Goal: Transaction & Acquisition: Purchase product/service

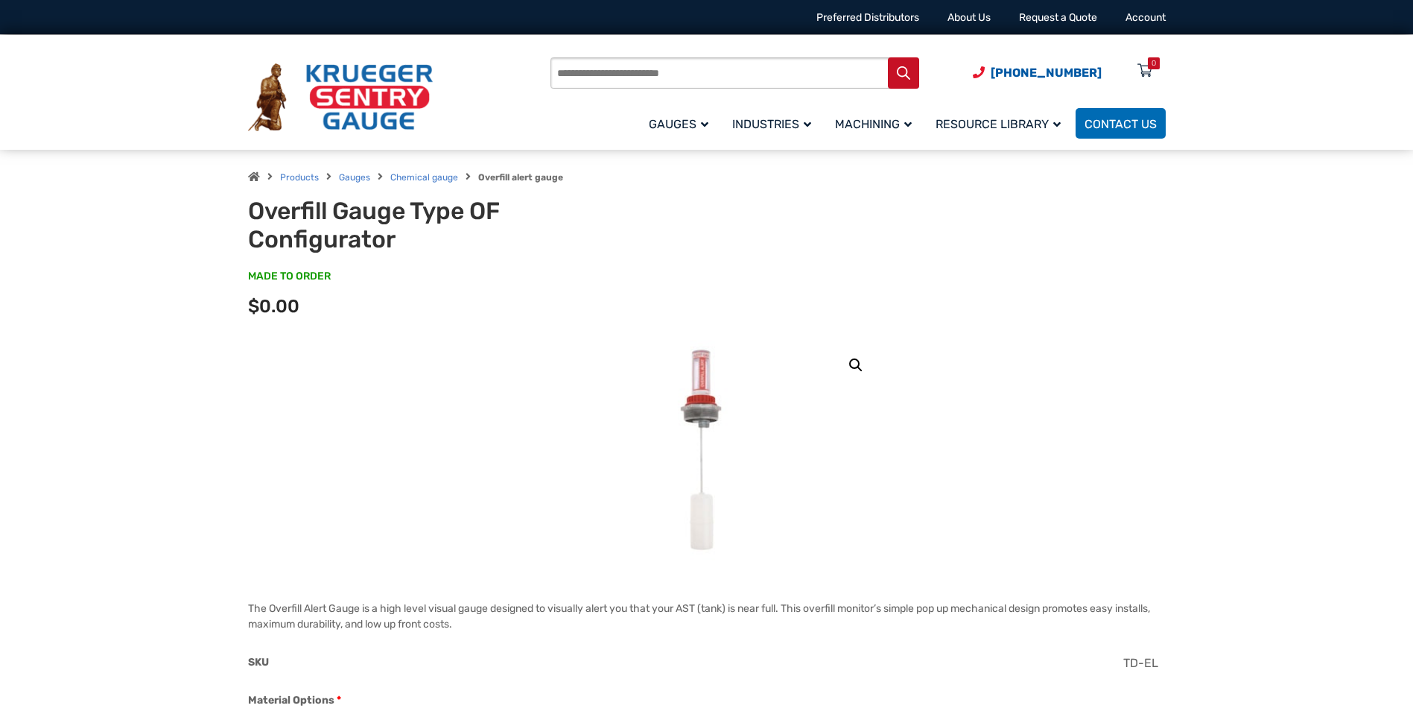
click at [848, 369] on link "🔍" at bounding box center [856, 365] width 27 height 27
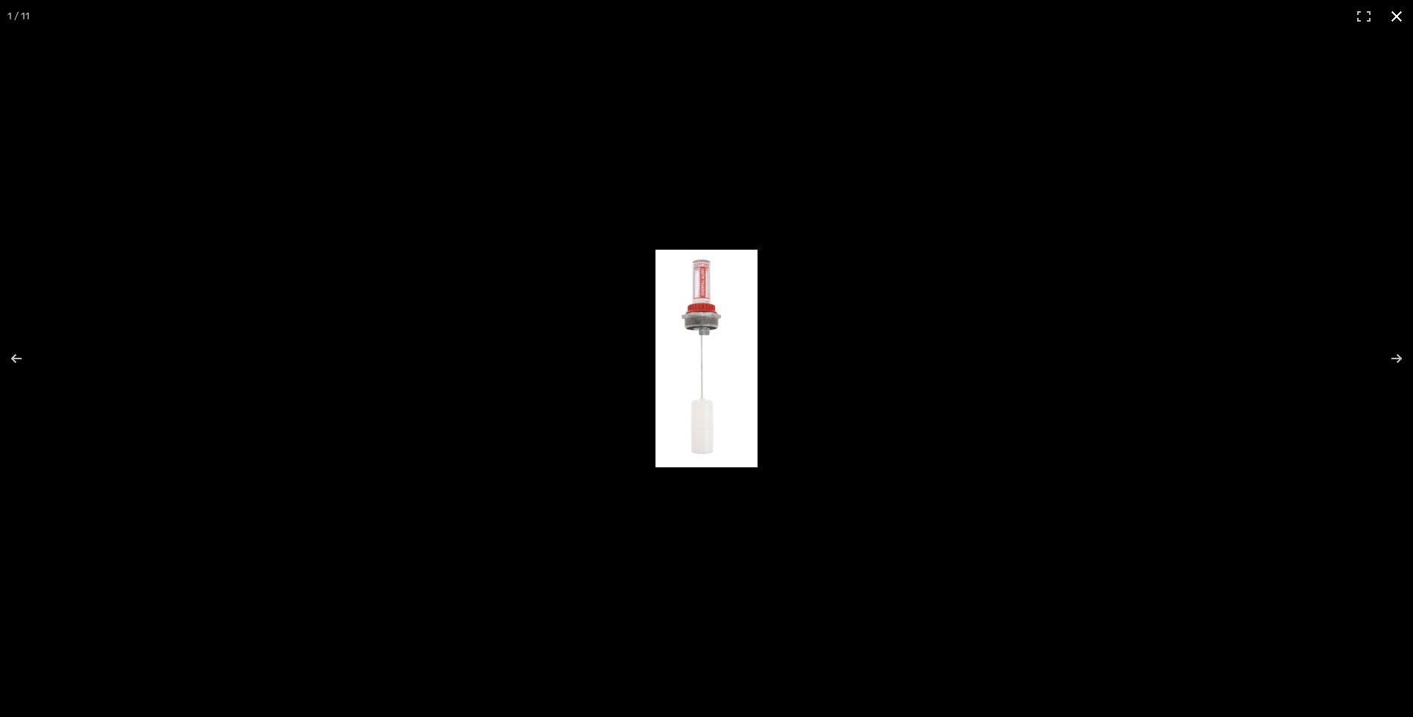
click at [848, 369] on div at bounding box center [892, 369] width 472 height 239
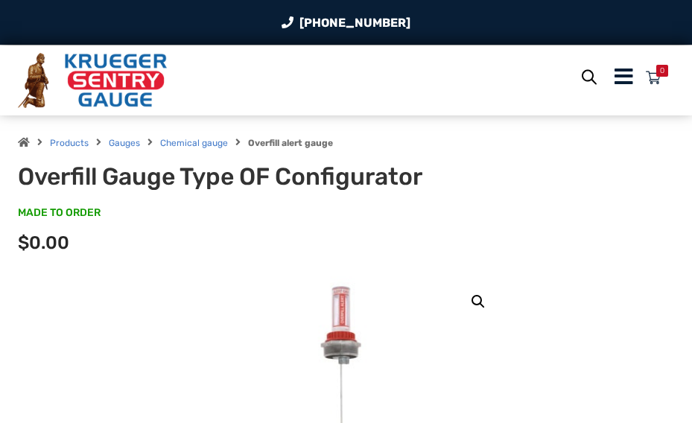
click at [285, 226] on p "MADE TO ORDER SKU#: OF-6" at bounding box center [346, 221] width 656 height 30
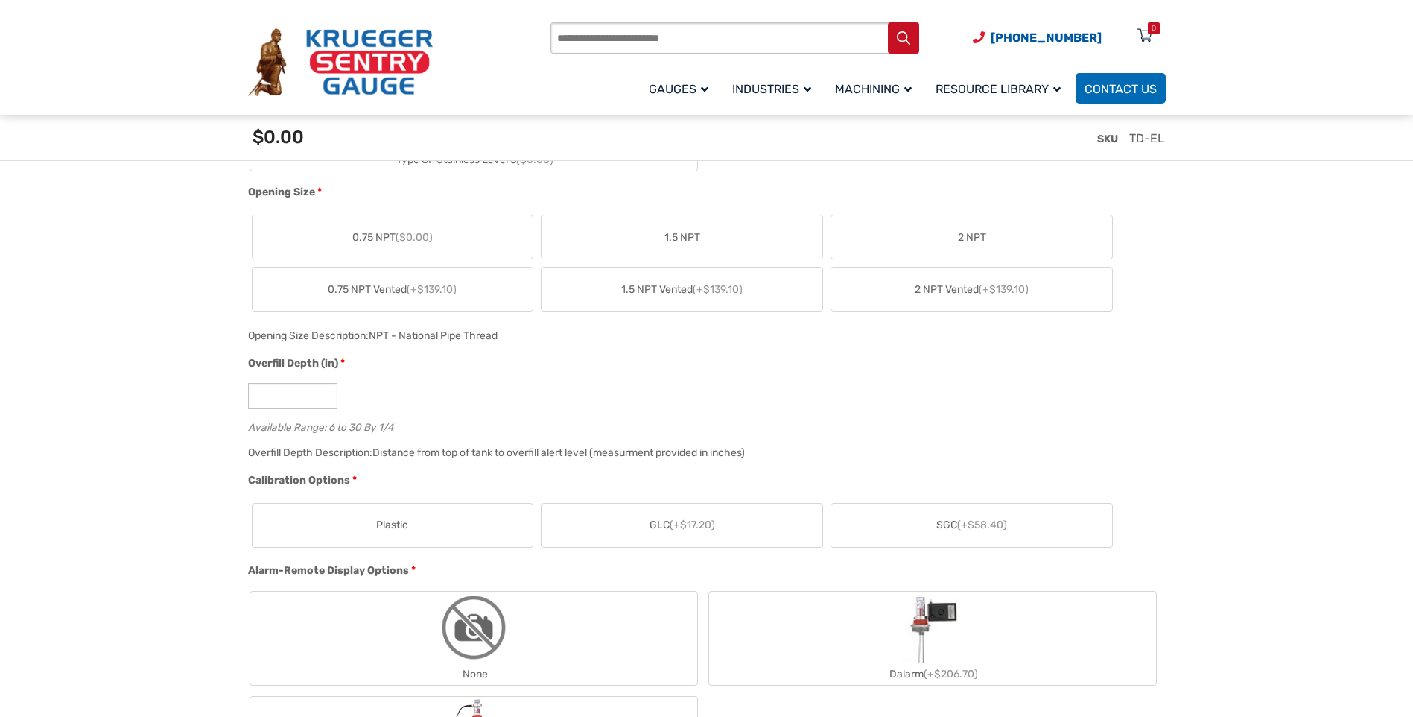
scroll to position [670, 0]
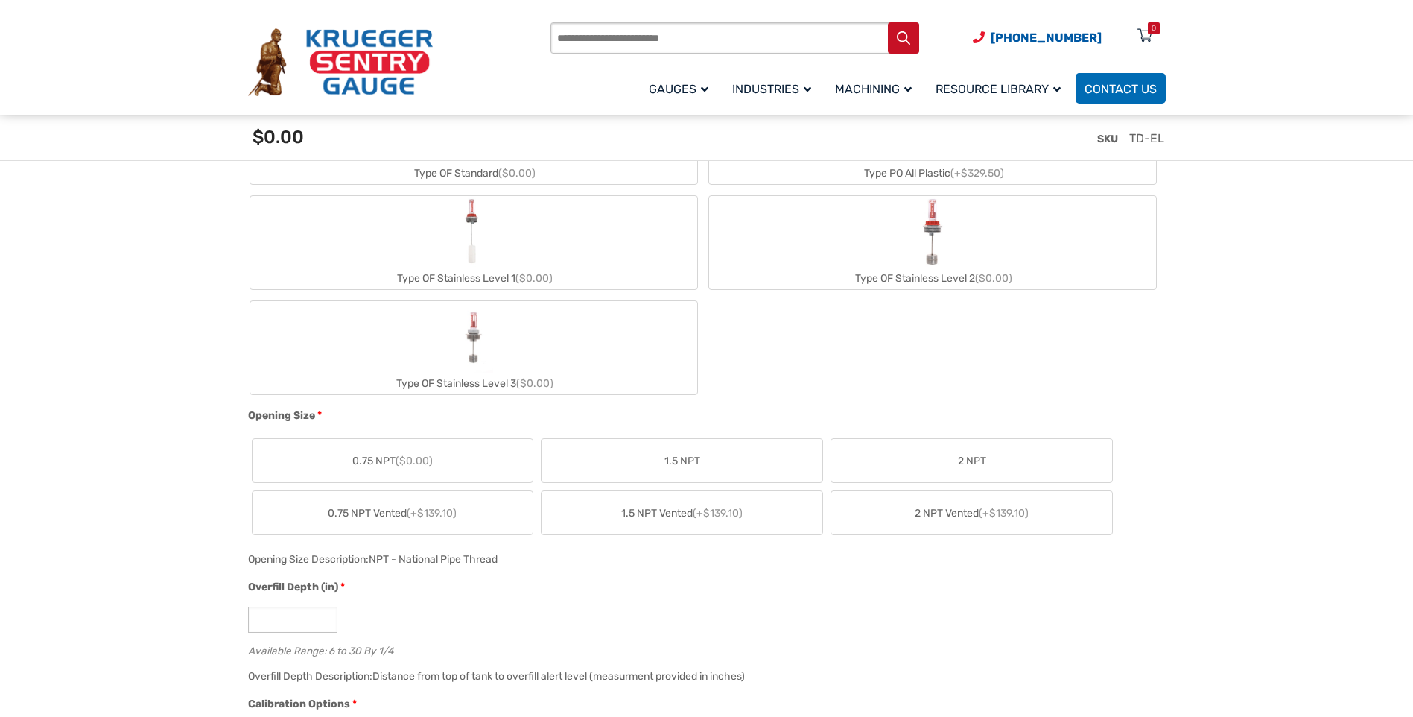
click at [496, 346] on label "Type OF Stainless Level 3 ($0.00)" at bounding box center [473, 347] width 447 height 93
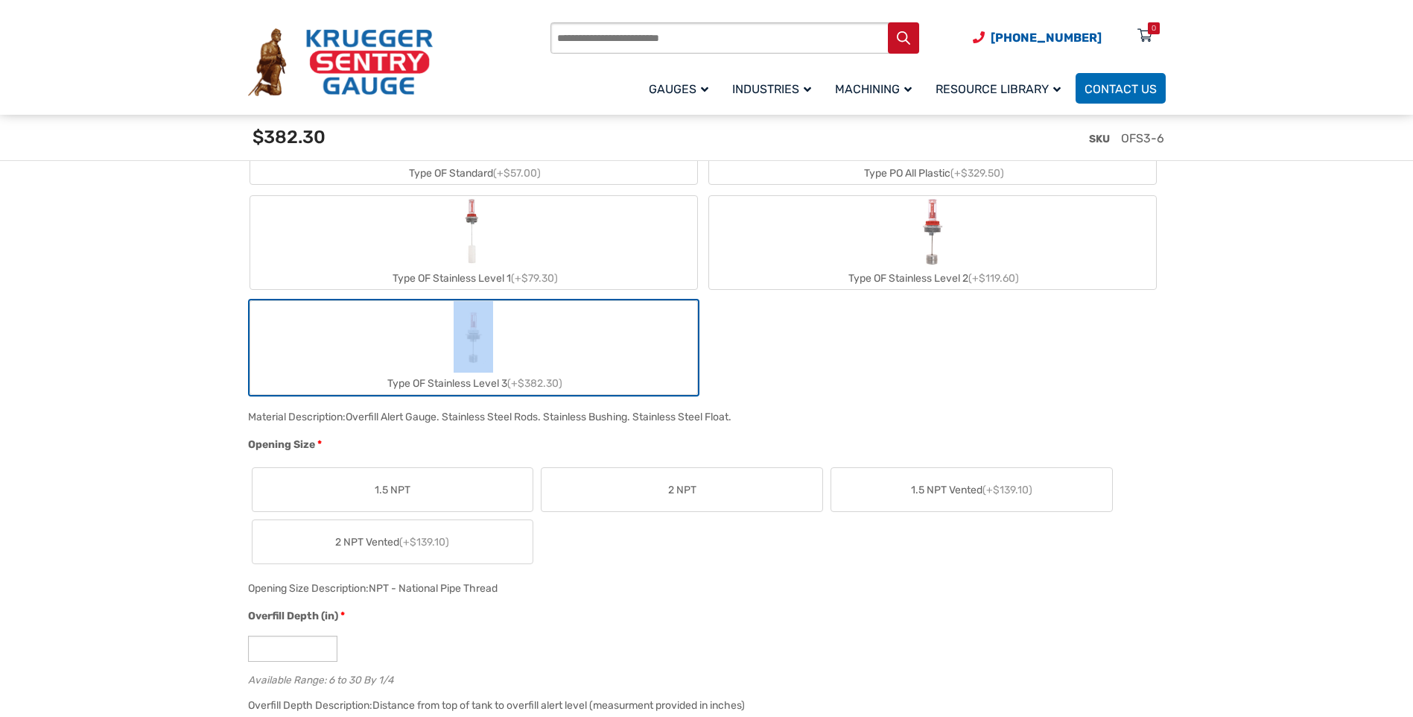
click at [496, 346] on label "Type OF Stainless Level 3 (+$382.30)" at bounding box center [473, 347] width 447 height 93
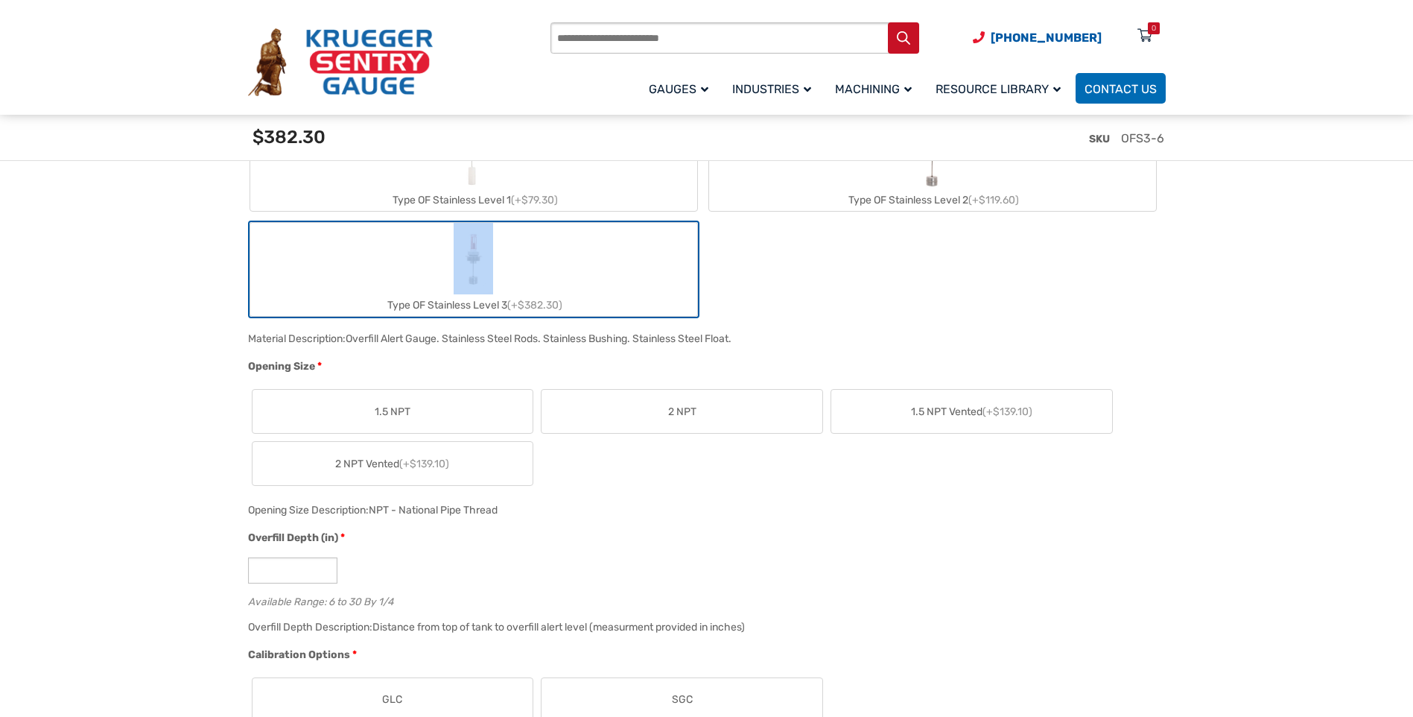
scroll to position [745, 0]
click at [471, 261] on img "Type OF Stainless Level 3" at bounding box center [473, 262] width 39 height 72
click at [567, 259] on label "Type OF Stainless Level 3 (+$382.30)" at bounding box center [473, 272] width 447 height 93
click at [917, 293] on div "Type OF Standard (+$57.00) Type PO All Plastic (+$329.50) Type OF Stainless Lev…" at bounding box center [703, 168] width 910 height 308
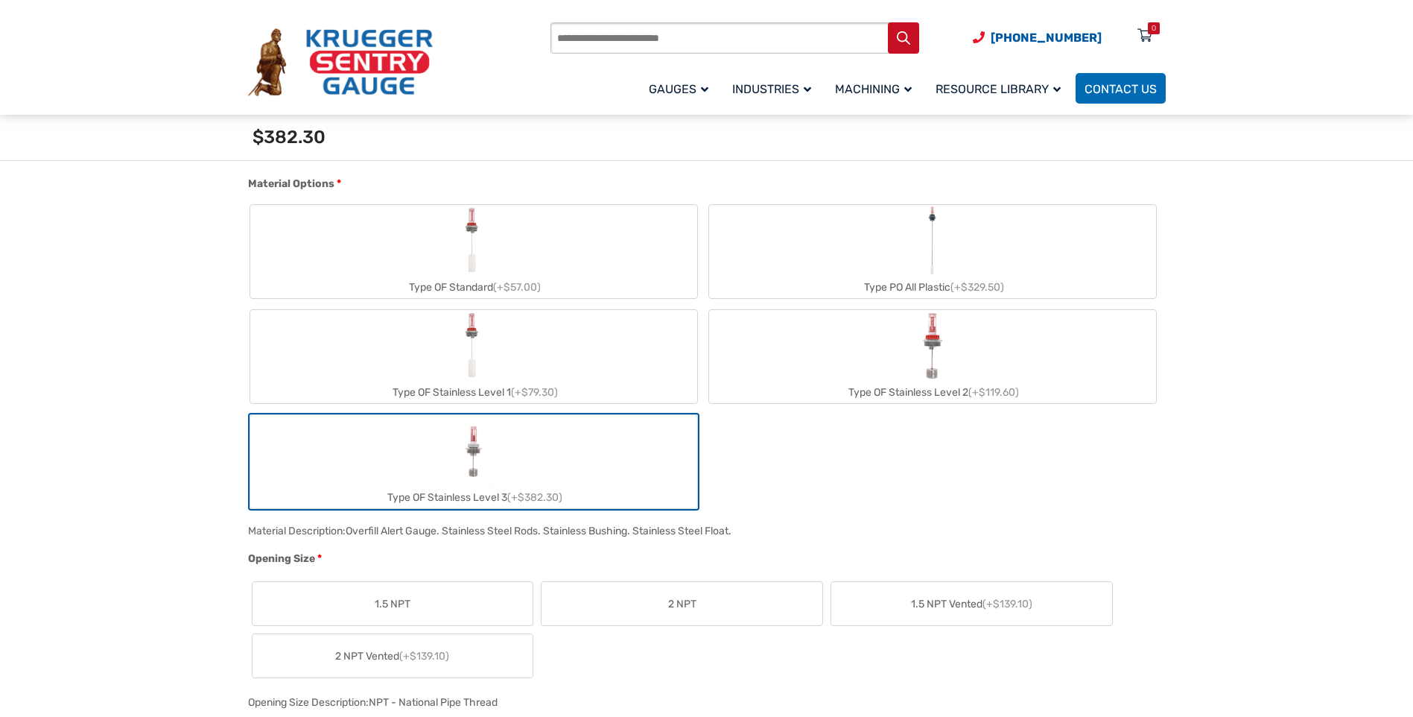
scroll to position [521, 0]
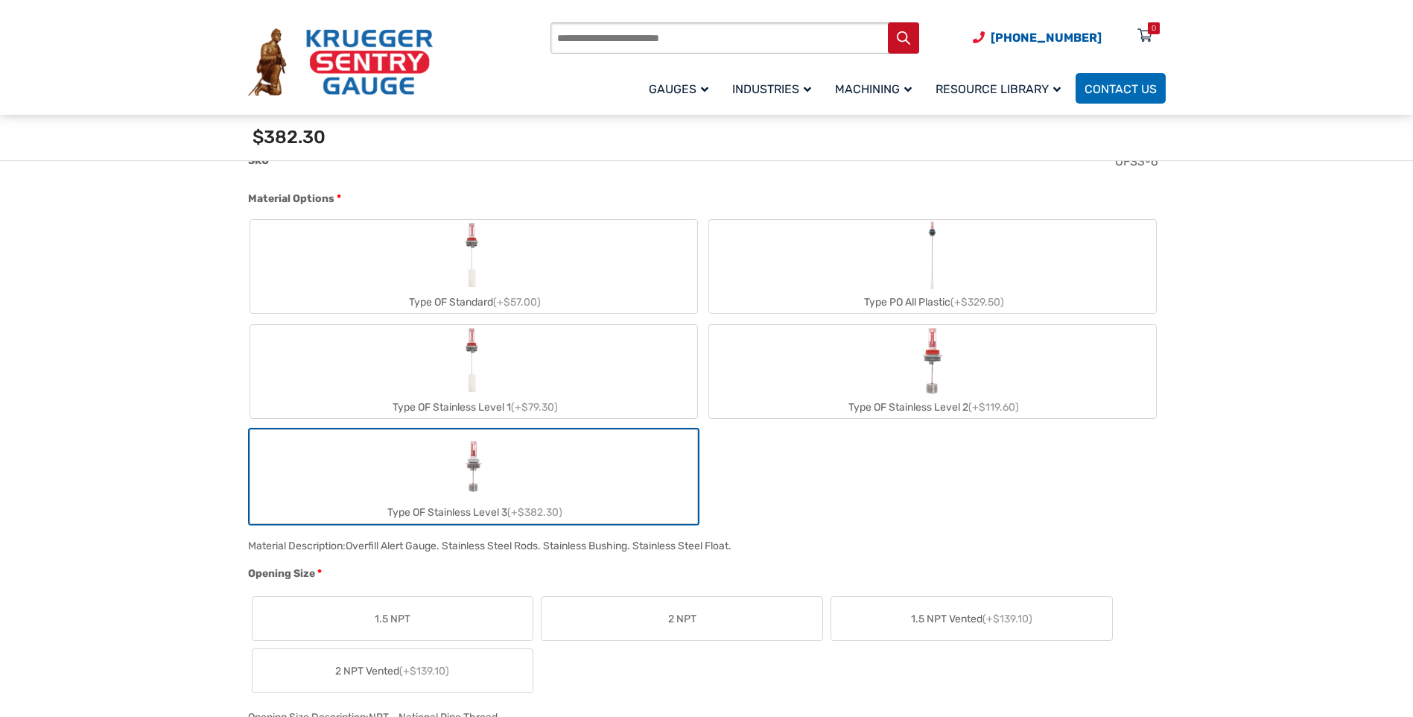
click at [911, 345] on label "Type OF Stainless Level 2 (+$119.60)" at bounding box center [932, 371] width 447 height 93
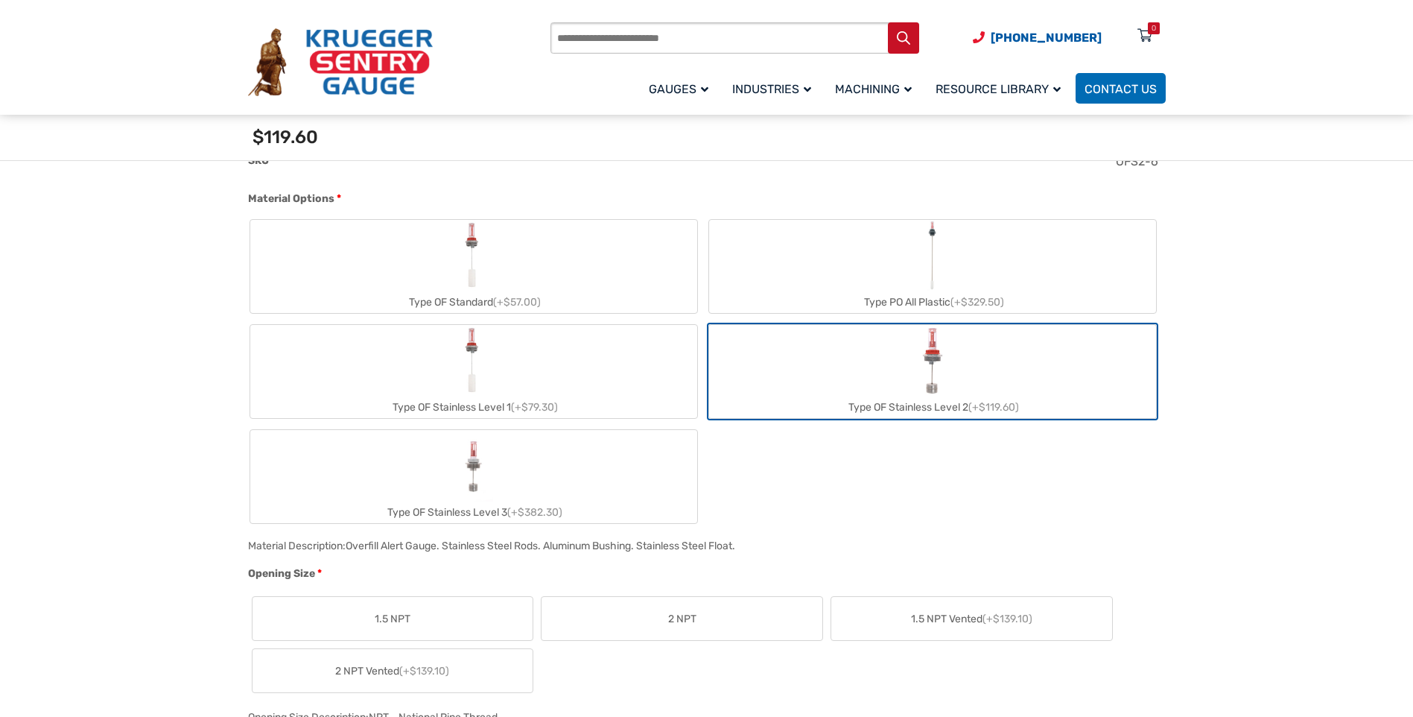
click at [612, 361] on label "Type OF Stainless Level 1 (+$79.30)" at bounding box center [473, 371] width 447 height 93
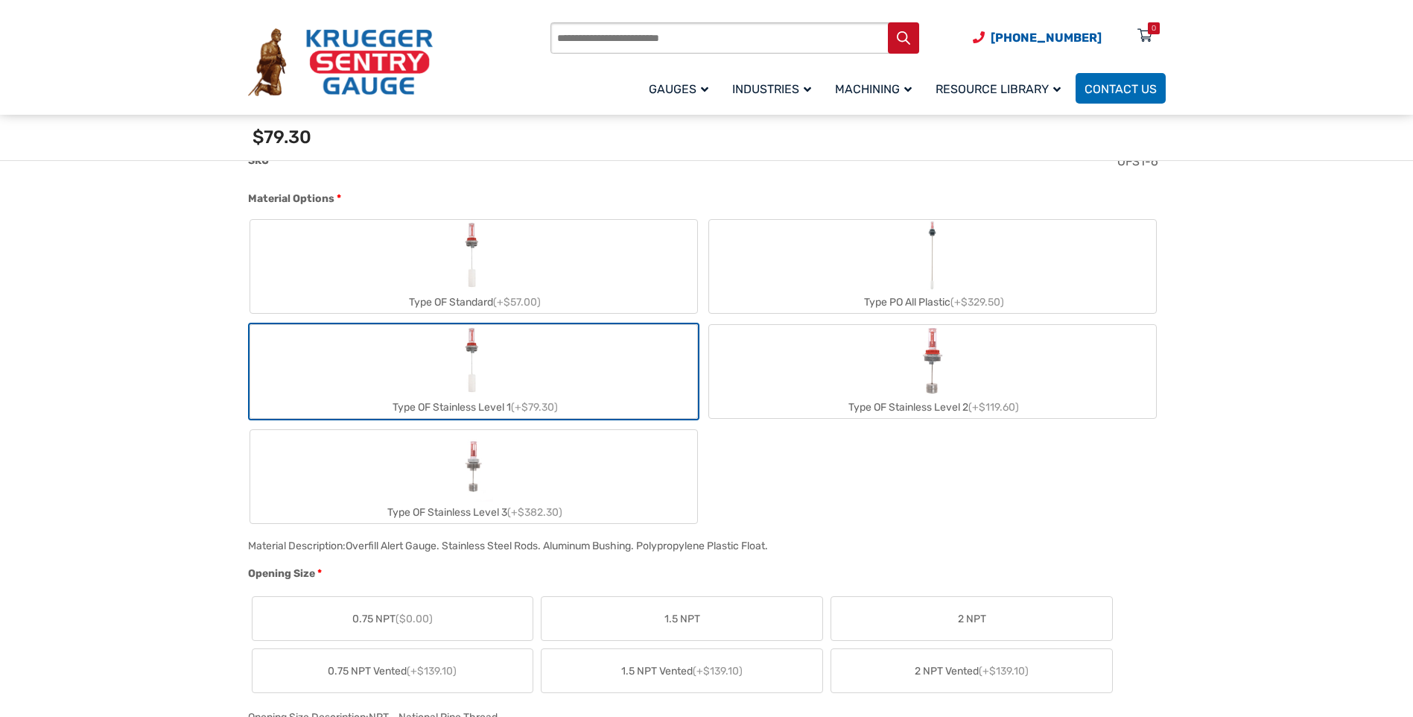
click at [588, 264] on label "Type OF Standard (+$57.00)" at bounding box center [473, 266] width 447 height 93
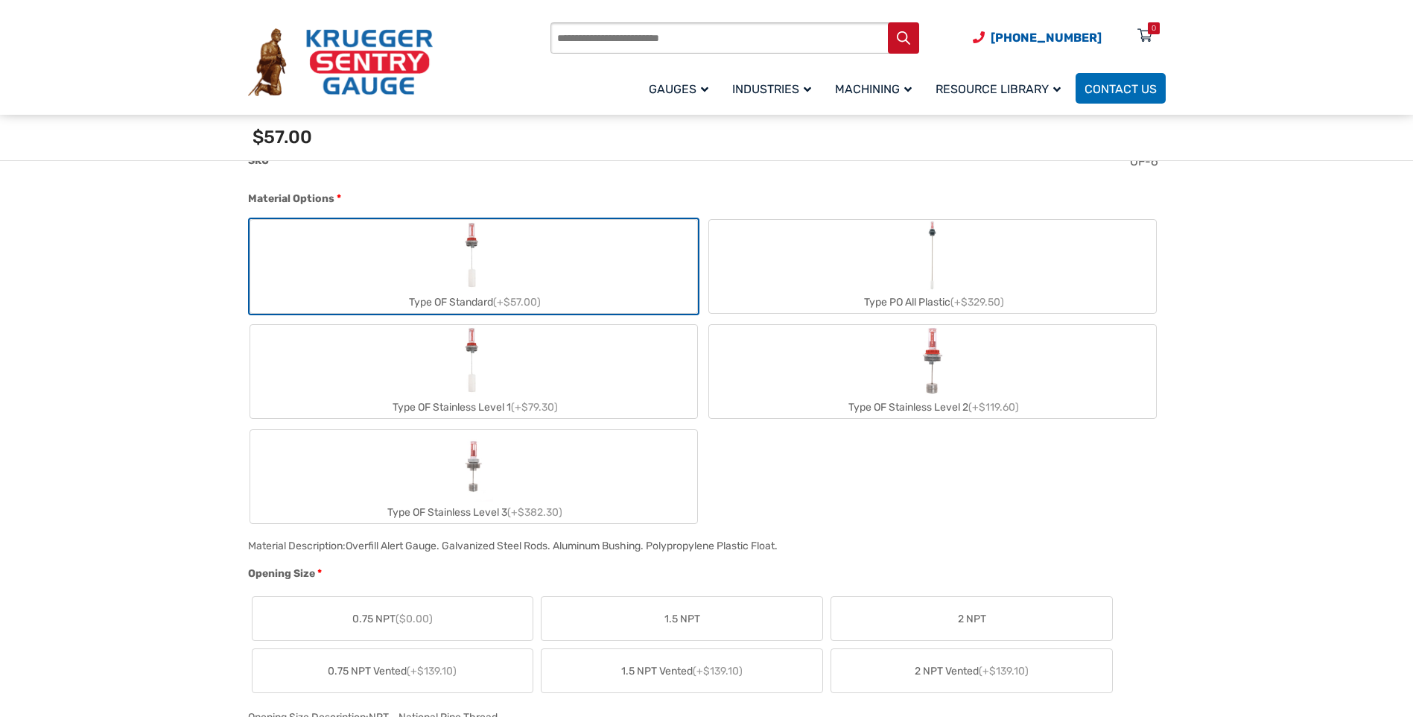
click at [999, 261] on label "Type PO All Plastic (+$329.50)" at bounding box center [932, 266] width 447 height 93
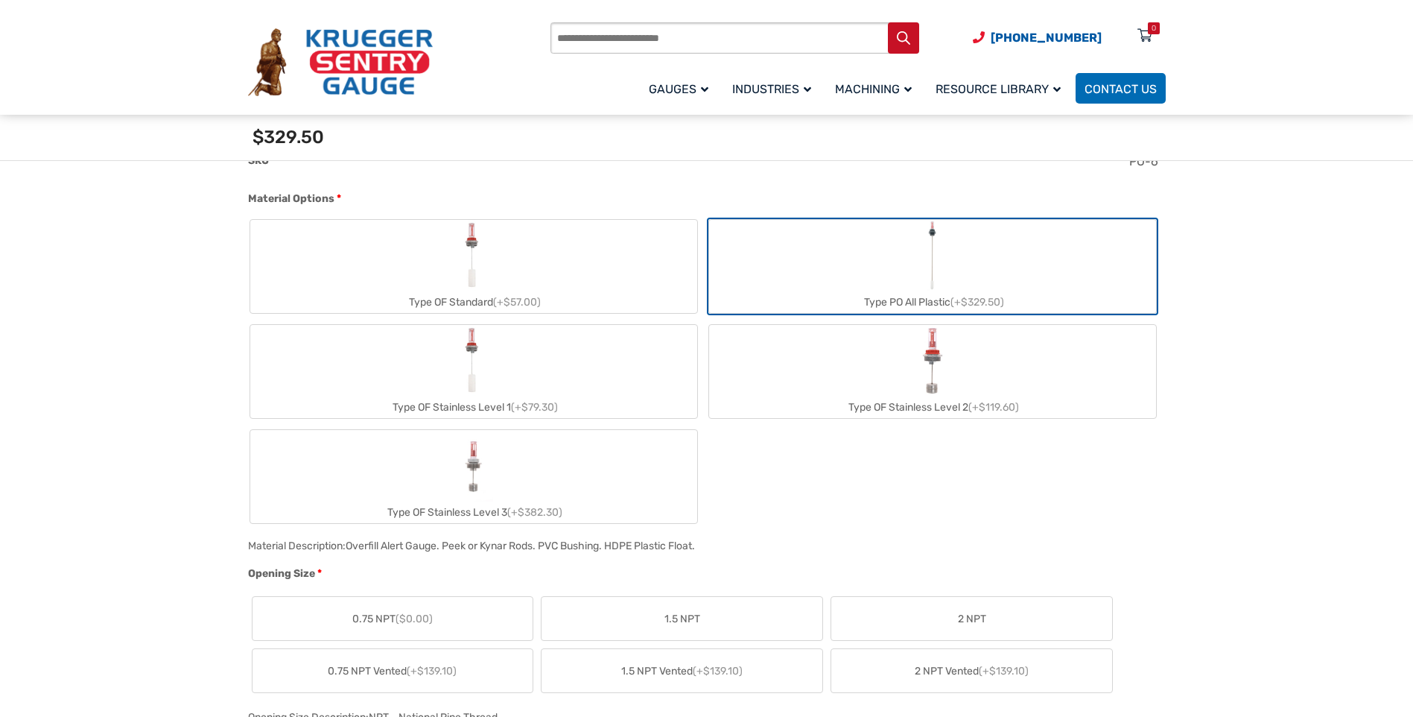
click at [604, 261] on label "Type OF Standard (+$57.00)" at bounding box center [473, 266] width 447 height 93
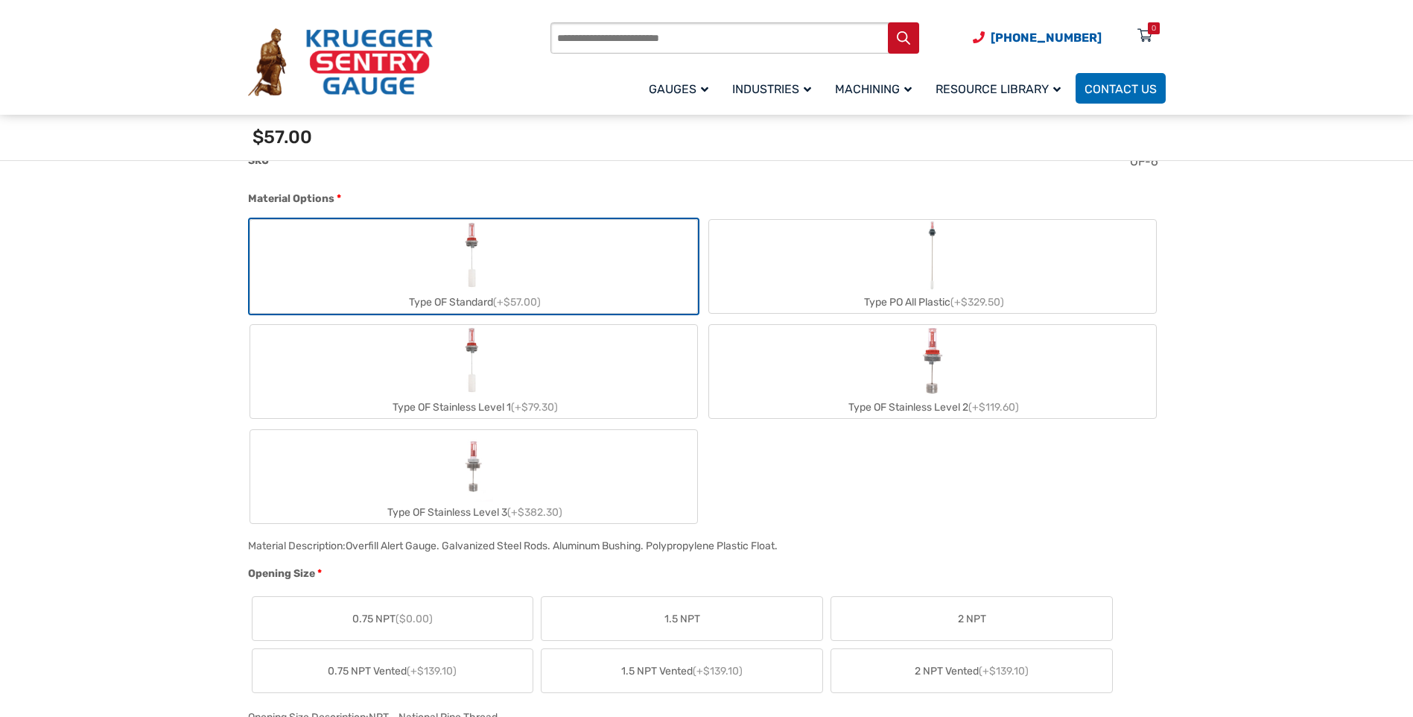
click at [600, 267] on label "Type OF Standard (+$57.00)" at bounding box center [473, 266] width 447 height 93
click at [823, 275] on label "Type PO All Plastic (+$329.50)" at bounding box center [932, 266] width 447 height 93
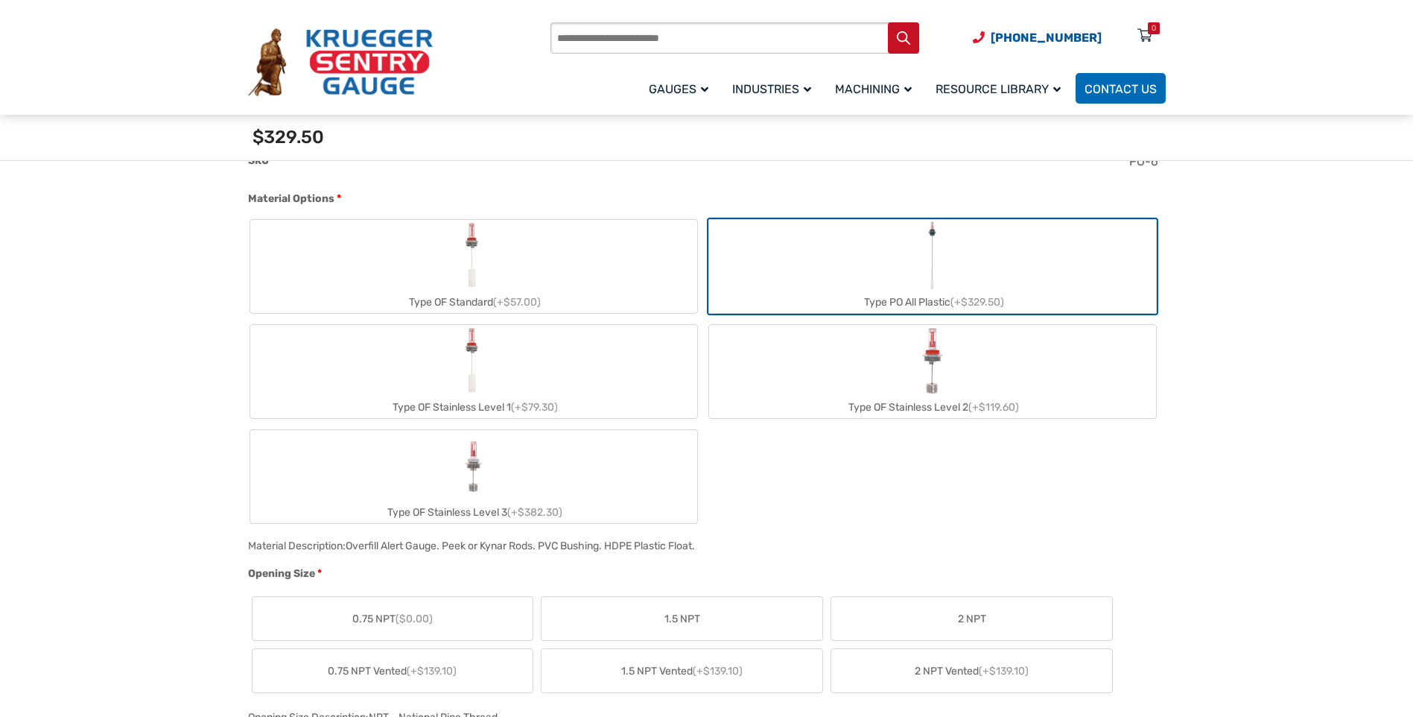
click at [860, 361] on label "Type OF Stainless Level 2 (+$119.60)" at bounding box center [932, 371] width 447 height 93
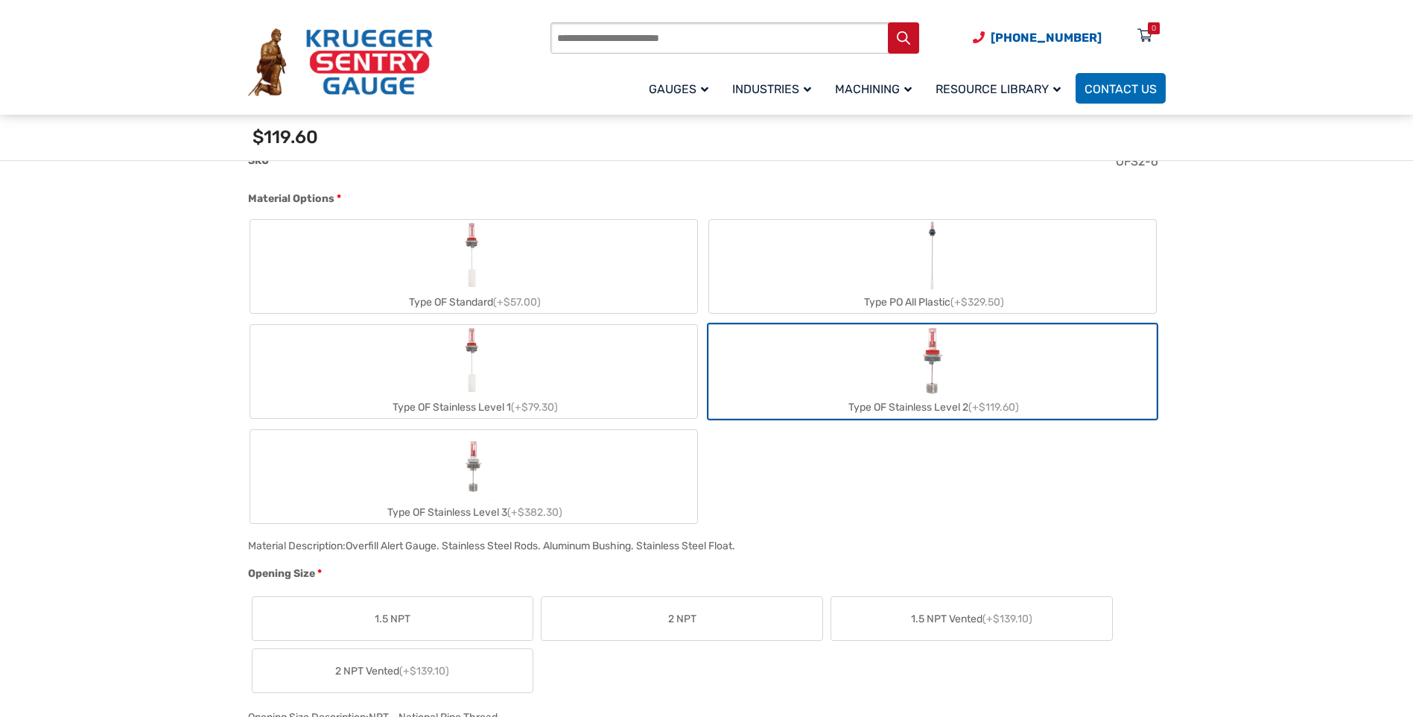
click at [581, 350] on label "Type OF Stainless Level 1 (+$79.30)" at bounding box center [473, 371] width 447 height 93
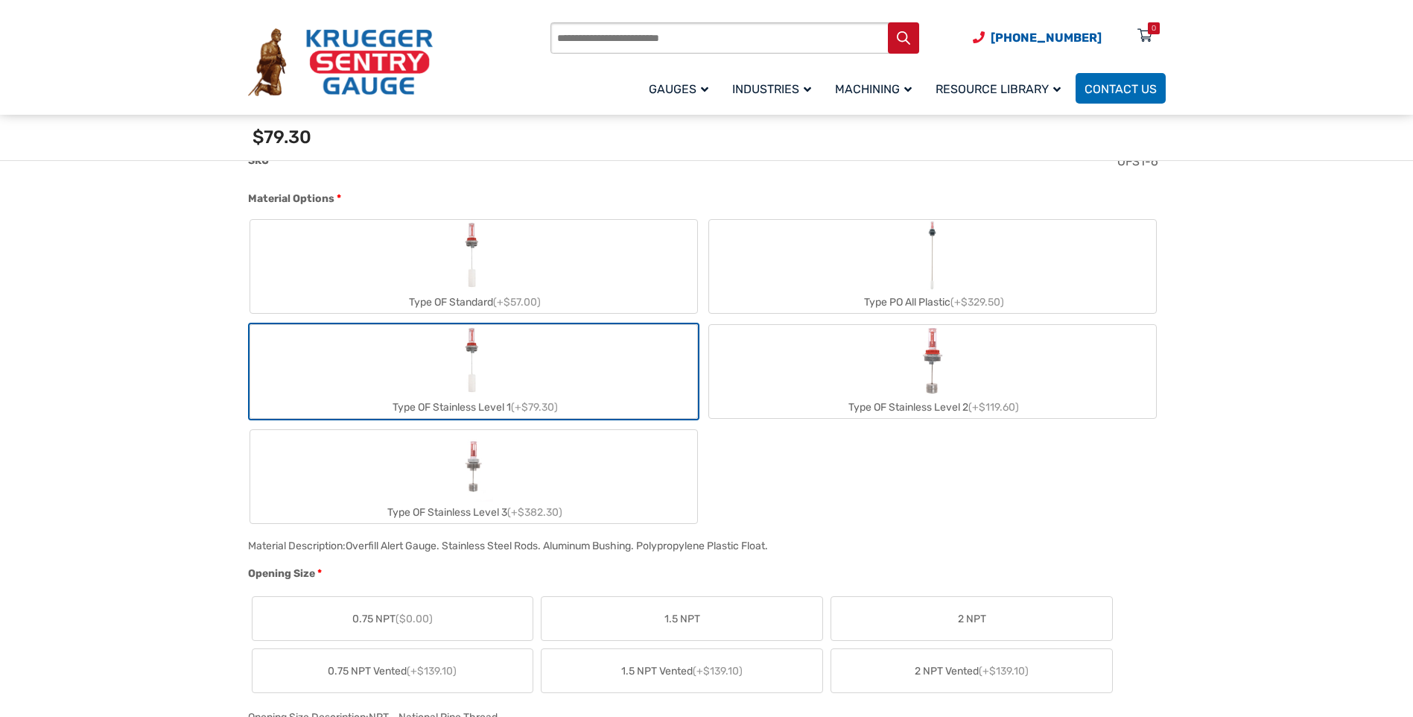
click at [576, 271] on label "Type OF Standard (+$57.00)" at bounding box center [473, 266] width 447 height 93
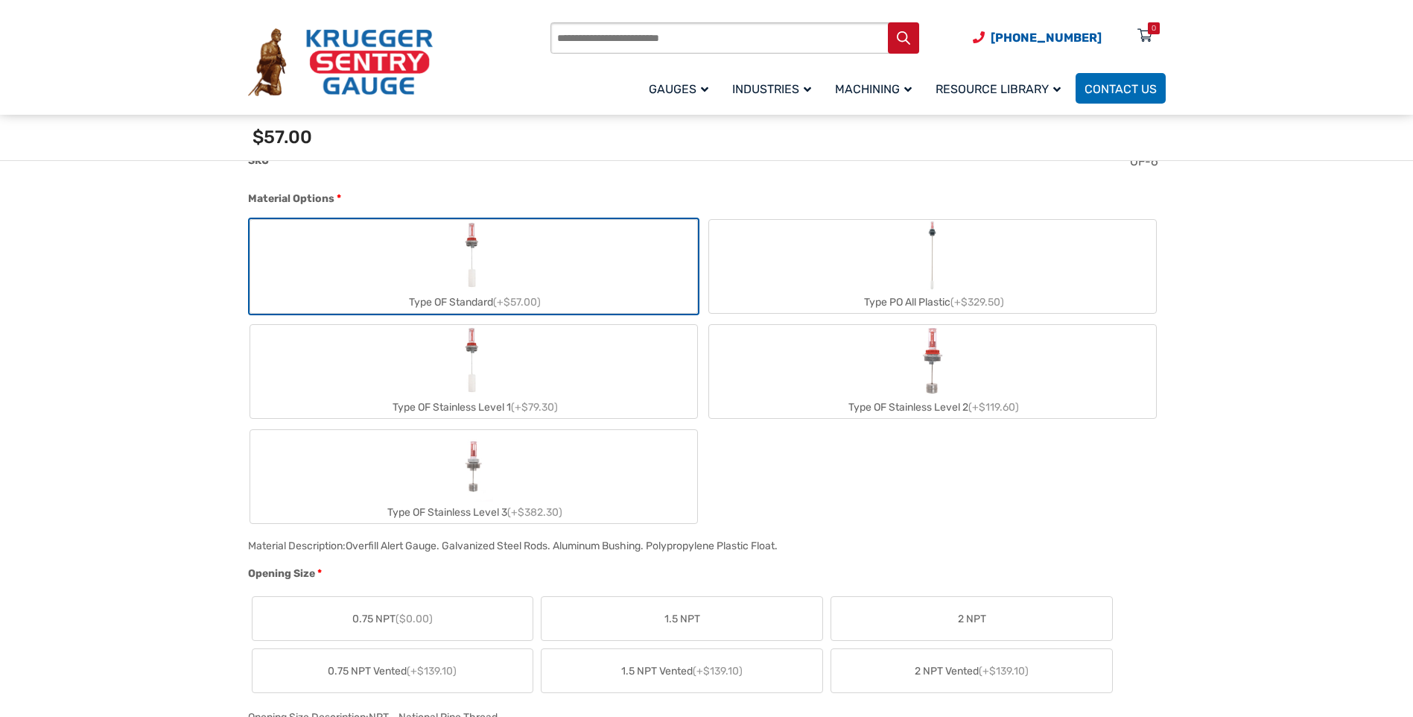
click at [536, 469] on label "Type OF Stainless Level 3 (+$382.30)" at bounding box center [473, 476] width 447 height 93
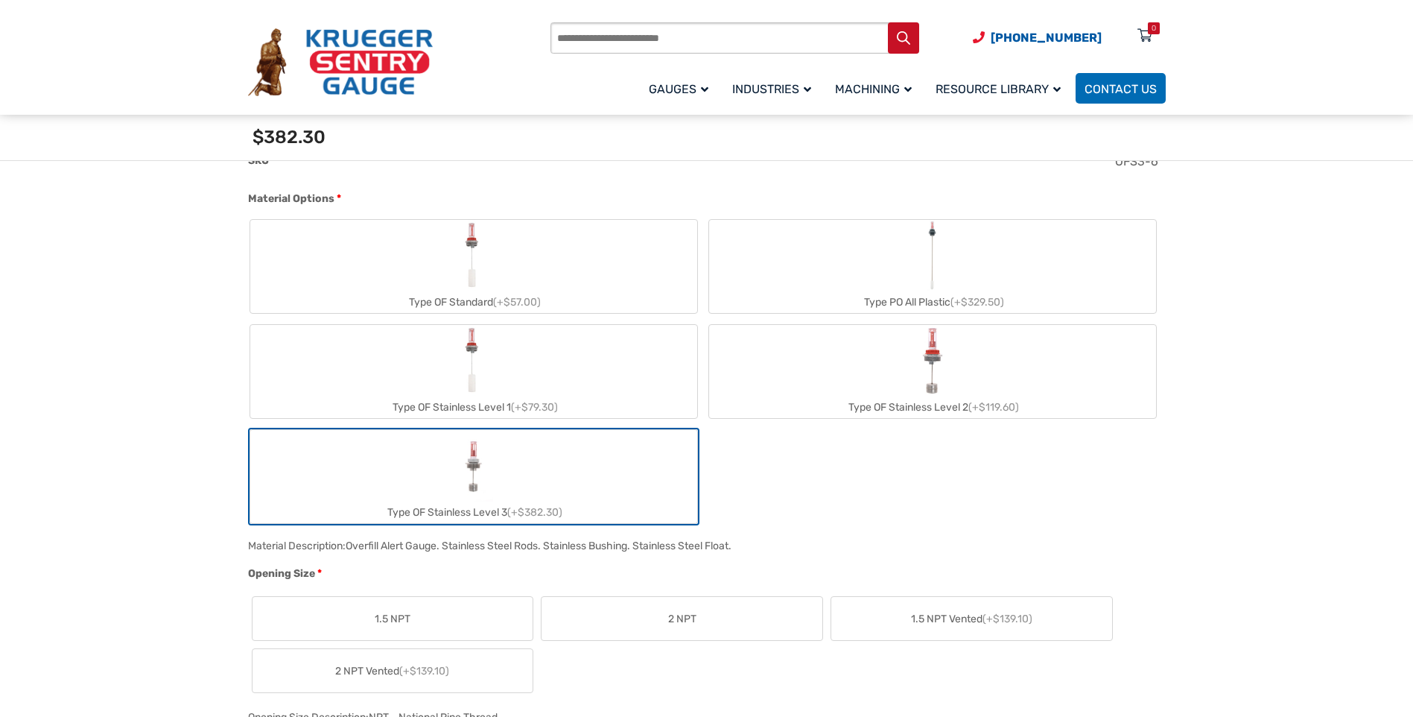
click at [551, 248] on label "Type OF Standard (+$57.00)" at bounding box center [473, 266] width 447 height 93
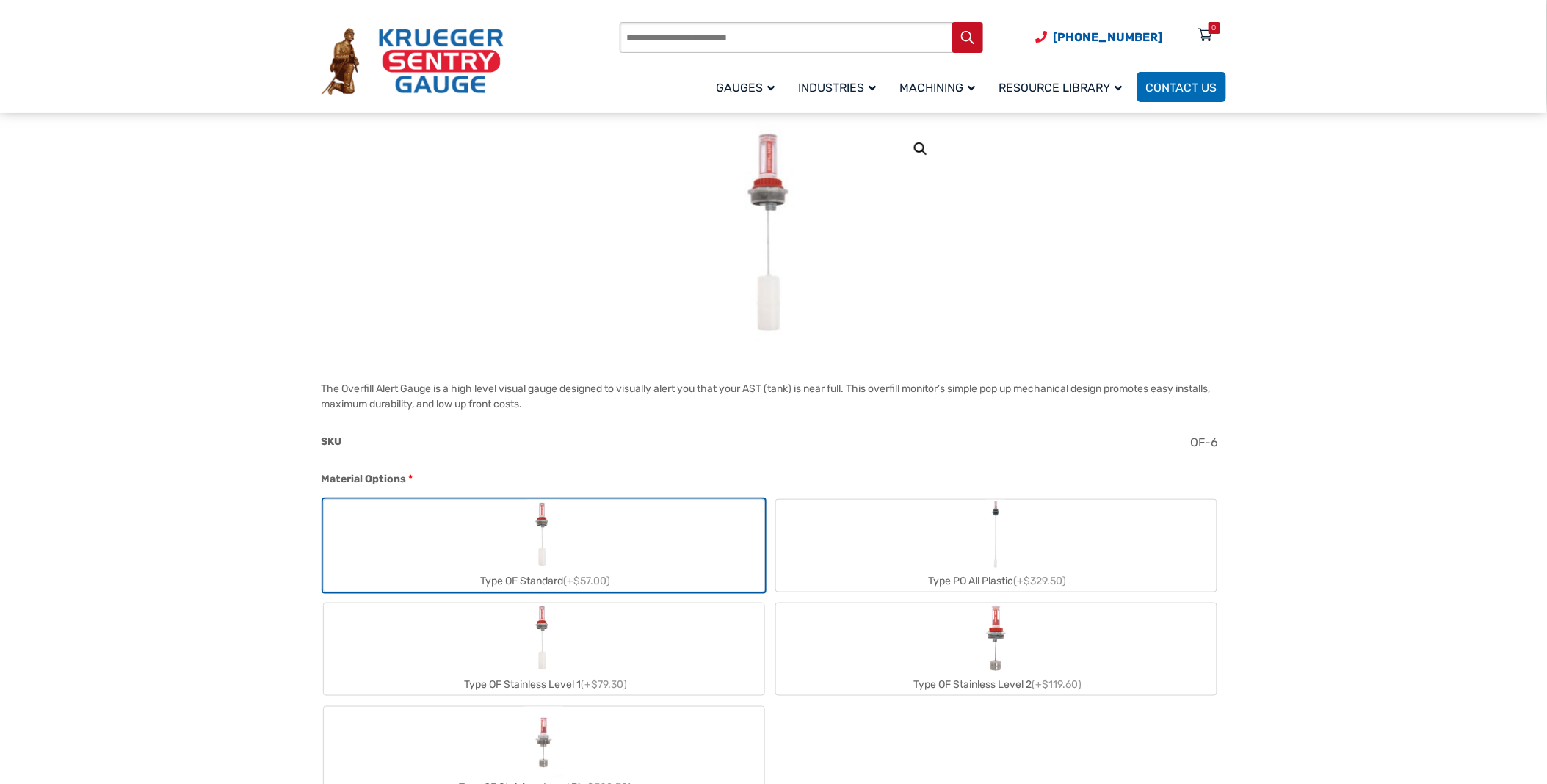
scroll to position [0, 0]
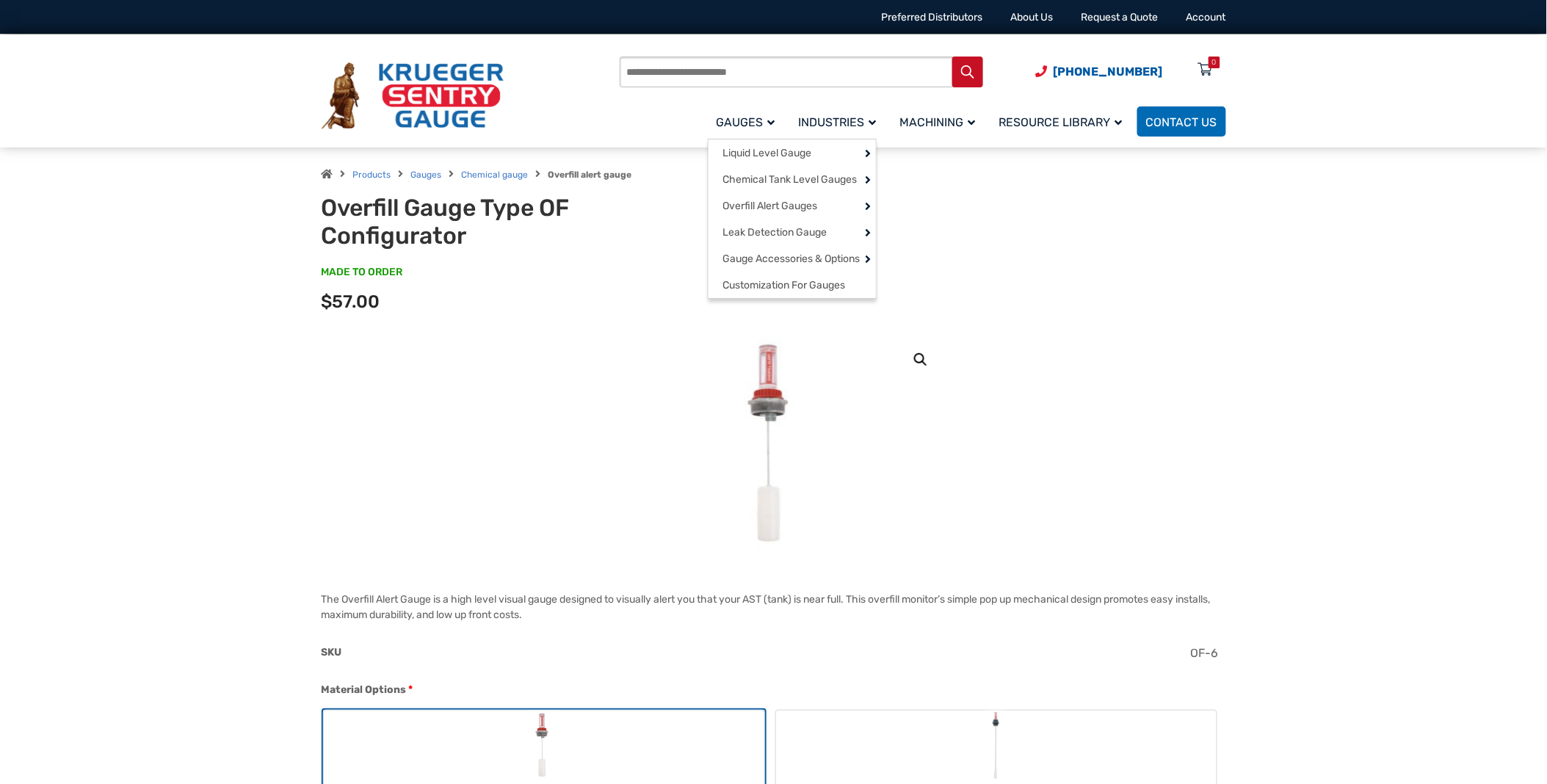
click at [747, 118] on span "Gauges" at bounding box center [746, 122] width 59 height 14
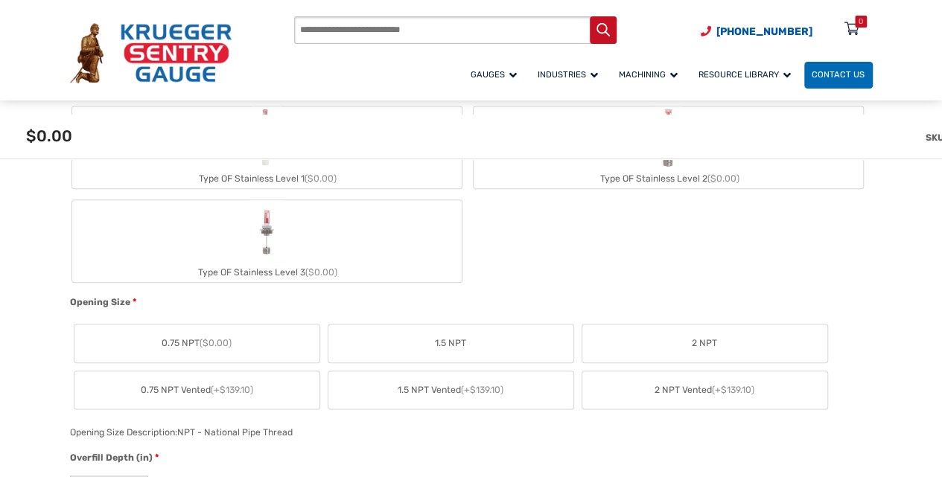
scroll to position [746, 0]
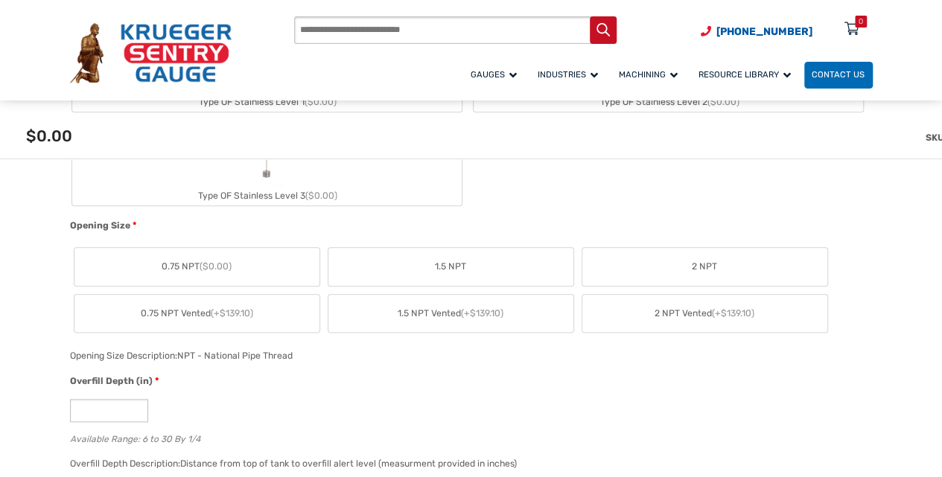
click at [733, 323] on label "2 NPT Vented (+$139.10)" at bounding box center [705, 314] width 245 height 38
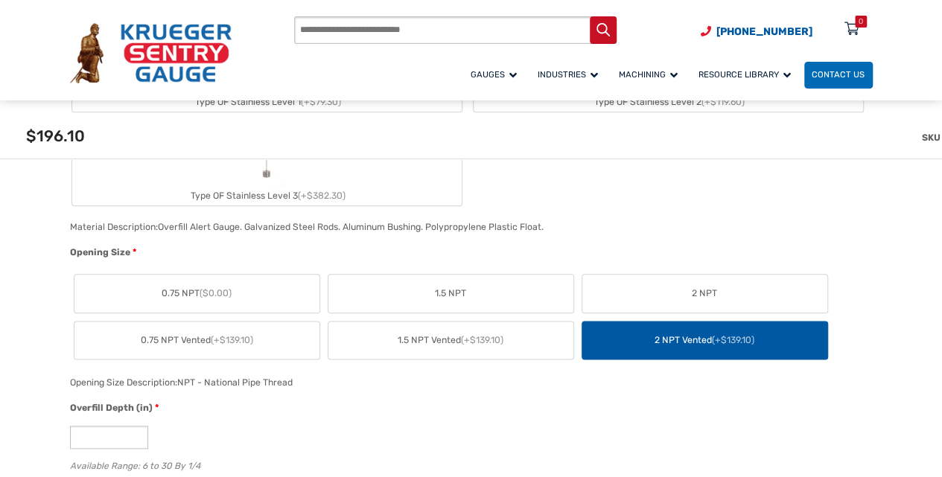
click at [447, 285] on label "1.5 NPT" at bounding box center [451, 294] width 245 height 38
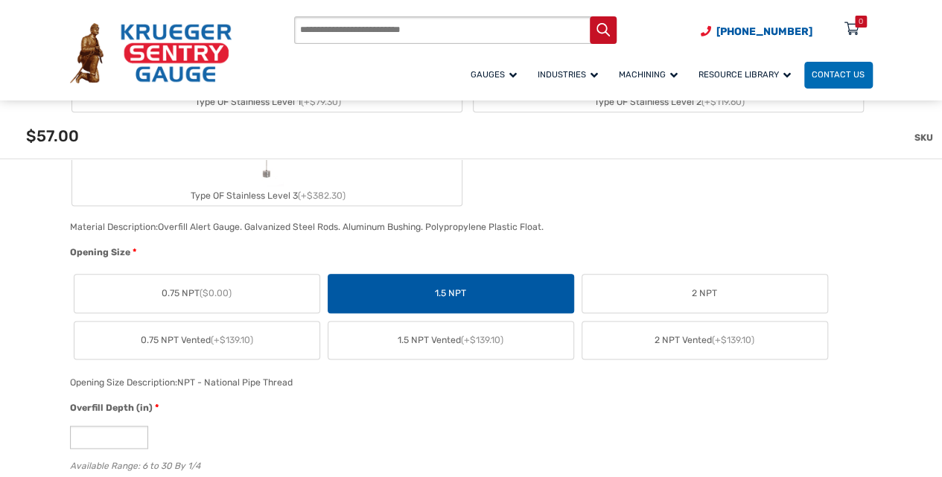
click at [652, 291] on label "2 NPT" at bounding box center [705, 294] width 245 height 38
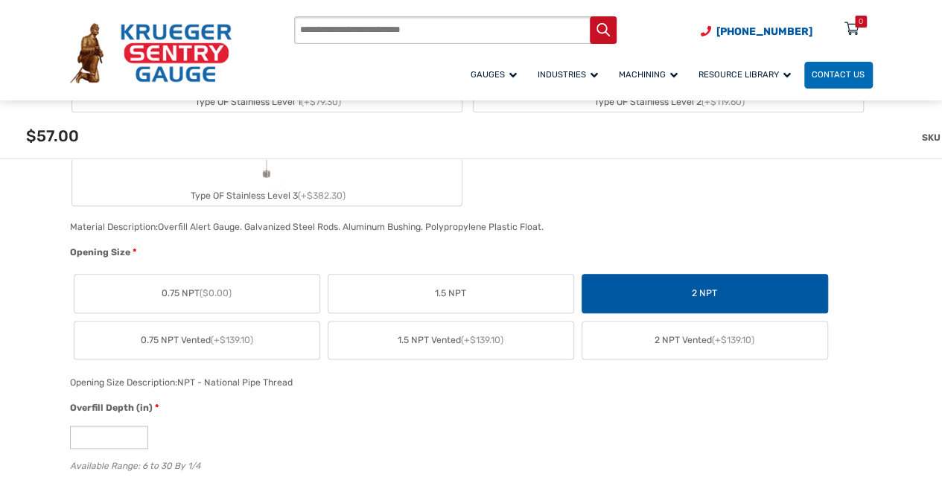
click at [677, 343] on span "2 NPT Vented (+$139.10)" at bounding box center [705, 340] width 100 height 13
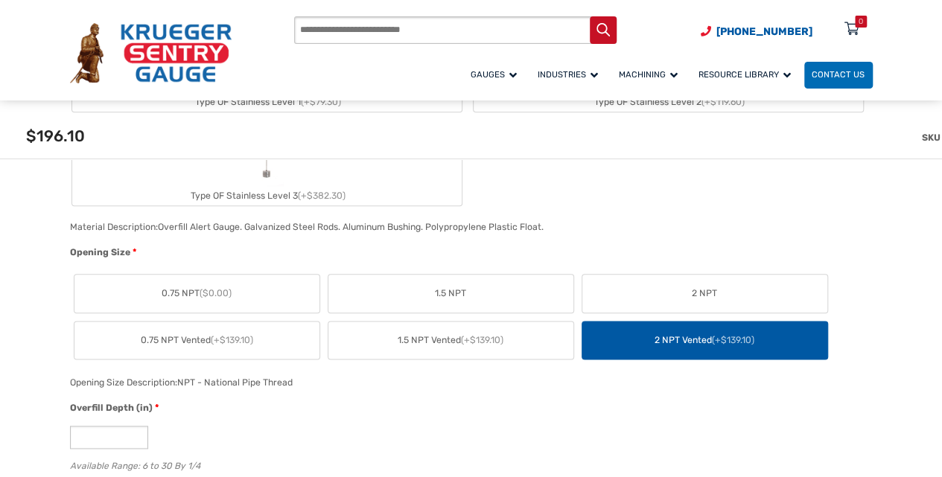
click at [502, 347] on label "1.5 NPT Vented (+$139.10)" at bounding box center [451, 341] width 245 height 38
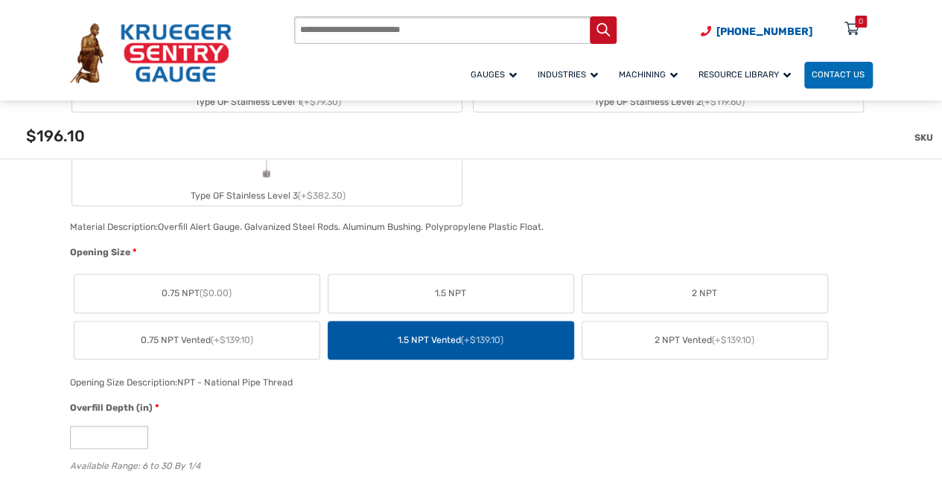
click at [235, 349] on label "0.75 NPT Vented (+$139.10)" at bounding box center [196, 341] width 245 height 38
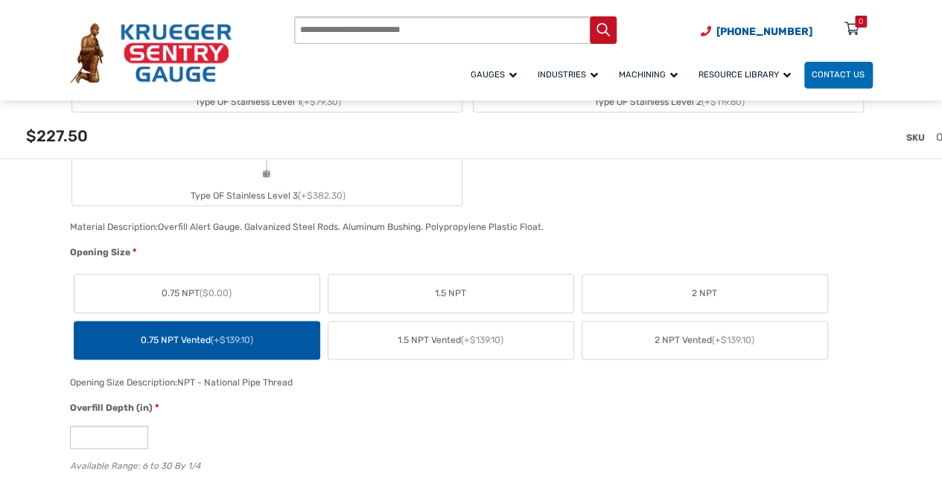
click at [252, 293] on label "0.75 NPT ($0.00)" at bounding box center [196, 294] width 245 height 38
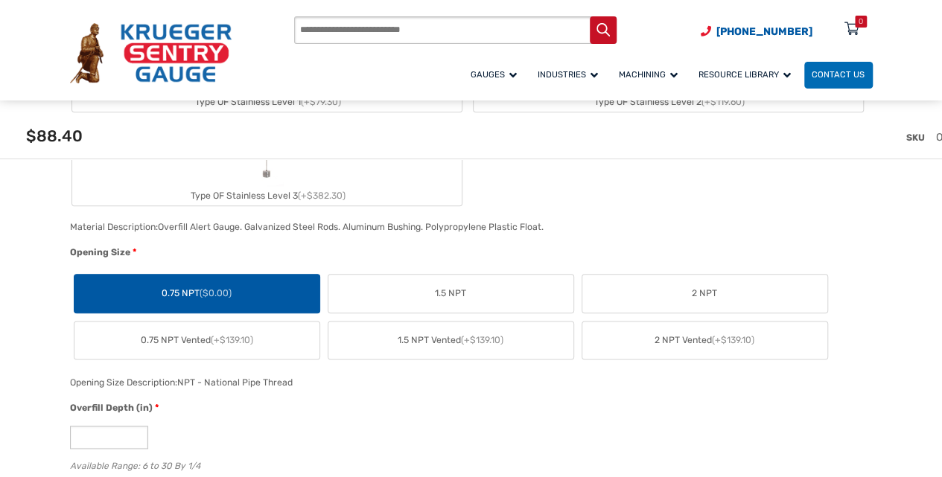
click at [413, 293] on label "1.5 NPT" at bounding box center [451, 294] width 245 height 38
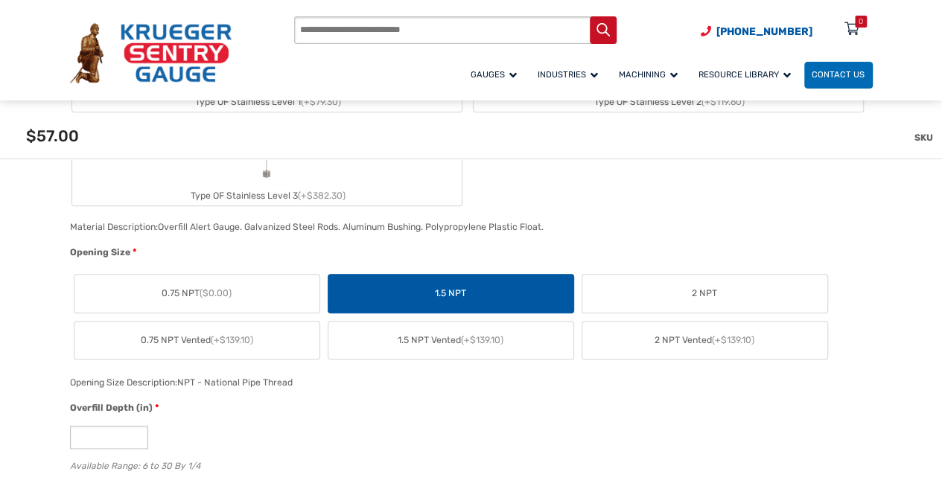
click at [700, 287] on span "2 NPT" at bounding box center [704, 293] width 25 height 13
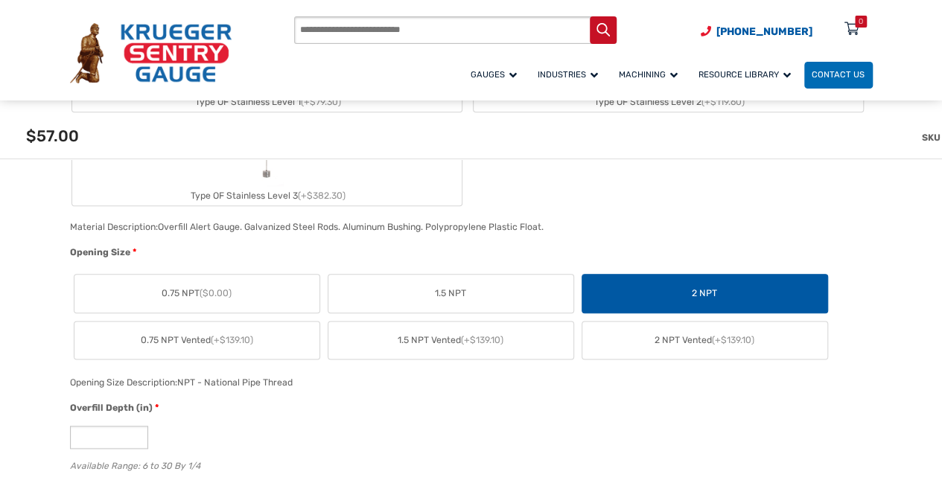
click at [714, 332] on label "2 NPT Vented (+$139.10)" at bounding box center [705, 341] width 245 height 38
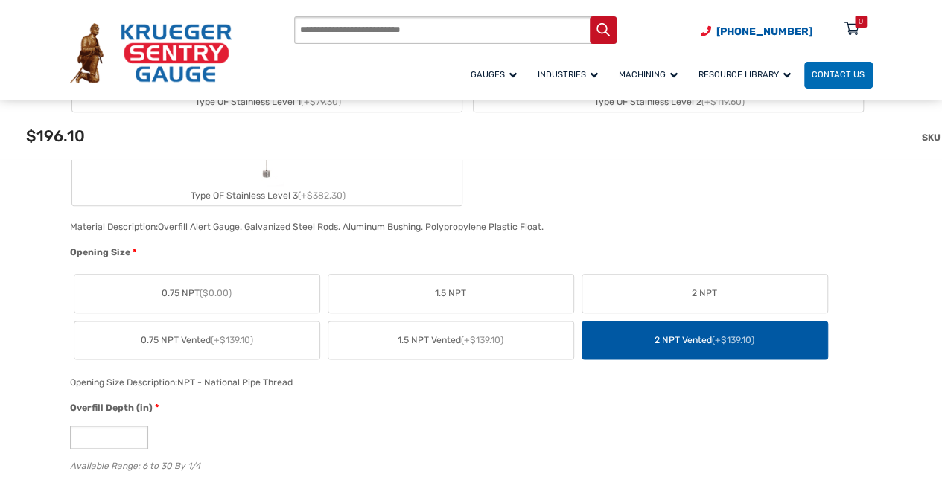
click at [743, 384] on div "Opening Size Description: NPT - National Pipe Thread" at bounding box center [467, 388] width 803 height 27
click at [504, 338] on span "(+$139.10)" at bounding box center [482, 340] width 42 height 10
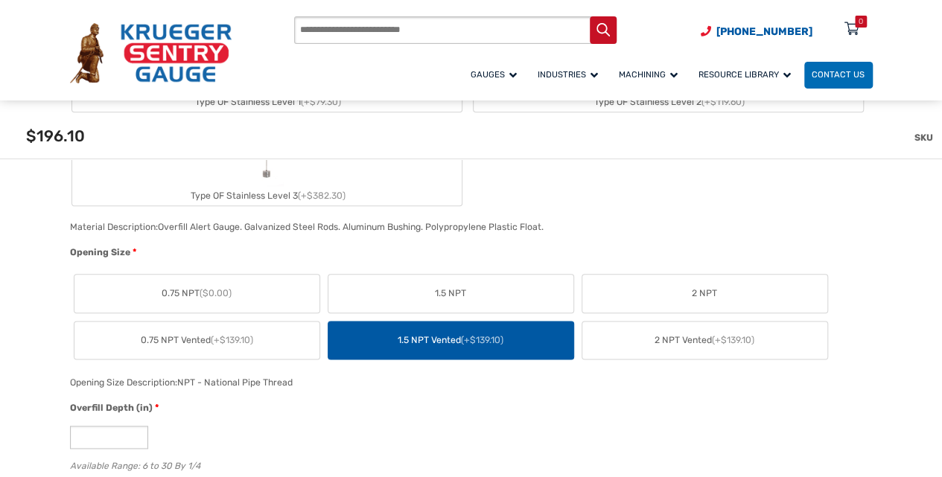
click at [231, 345] on span "0.75 NPT Vented (+$139.10)" at bounding box center [197, 340] width 112 height 13
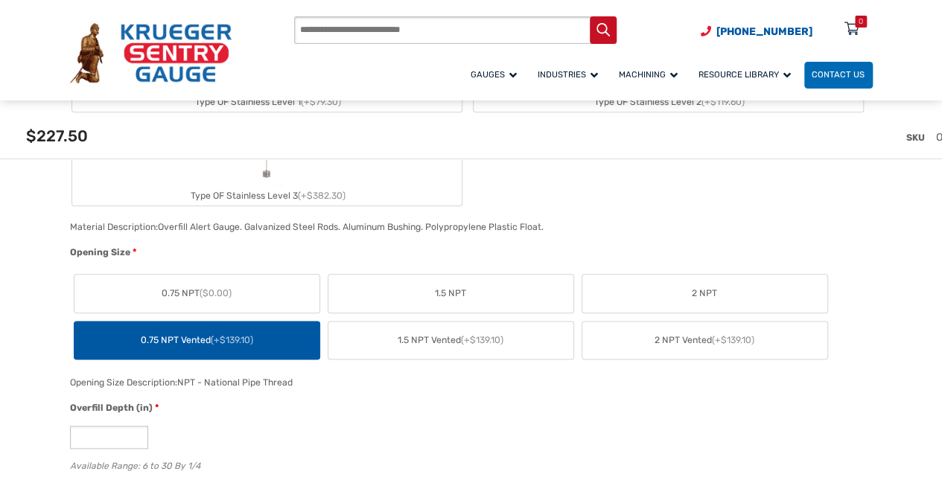
click at [509, 382] on div "Opening Size Description: NPT - National Pipe Thread" at bounding box center [467, 388] width 803 height 27
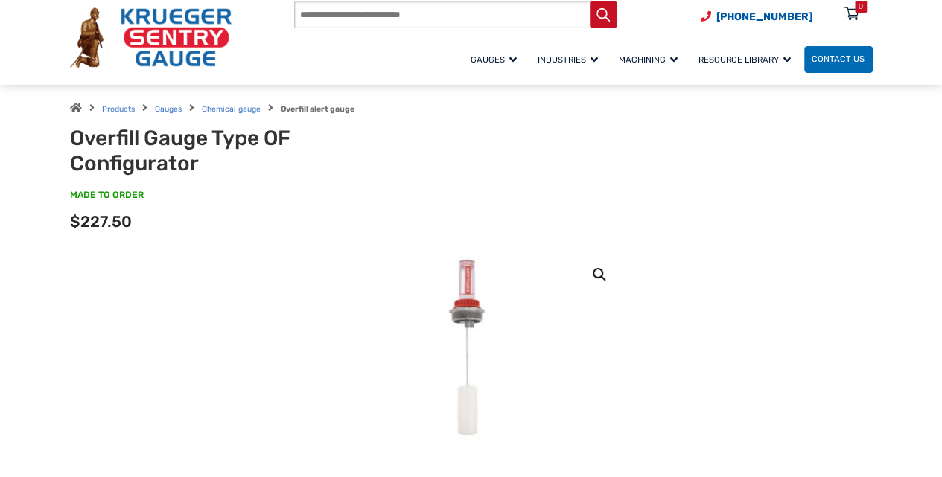
scroll to position [0, 0]
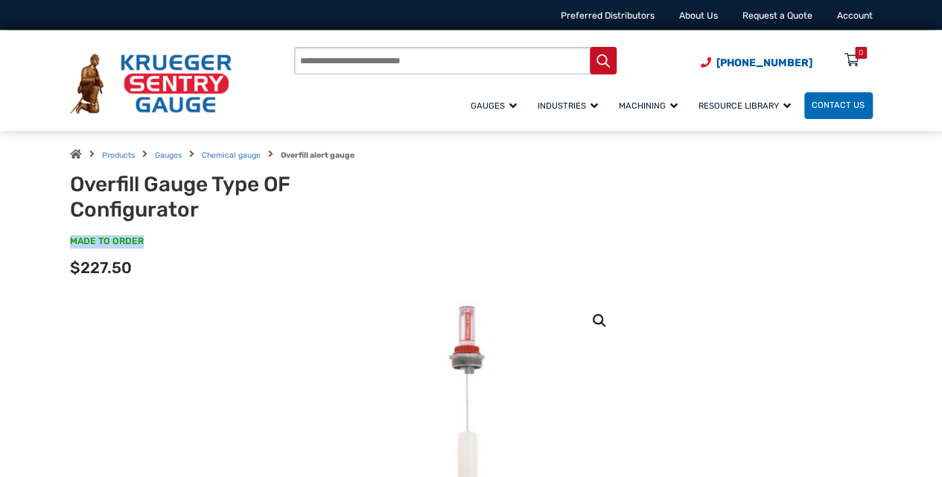
drag, startPoint x: 71, startPoint y: 242, endPoint x: 155, endPoint y: 242, distance: 84.2
click at [155, 242] on p "MADE TO ORDER SKU#: OF-6" at bounding box center [471, 248] width 803 height 26
drag, startPoint x: 155, startPoint y: 242, endPoint x: 168, endPoint y: 264, distance: 25.0
click at [168, 264] on div "Options total $227.50" at bounding box center [471, 273] width 803 height 24
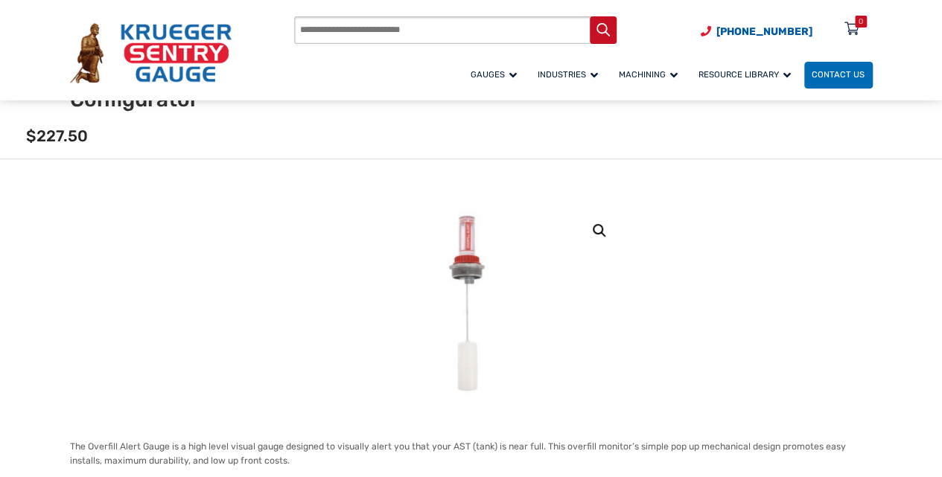
scroll to position [49, 0]
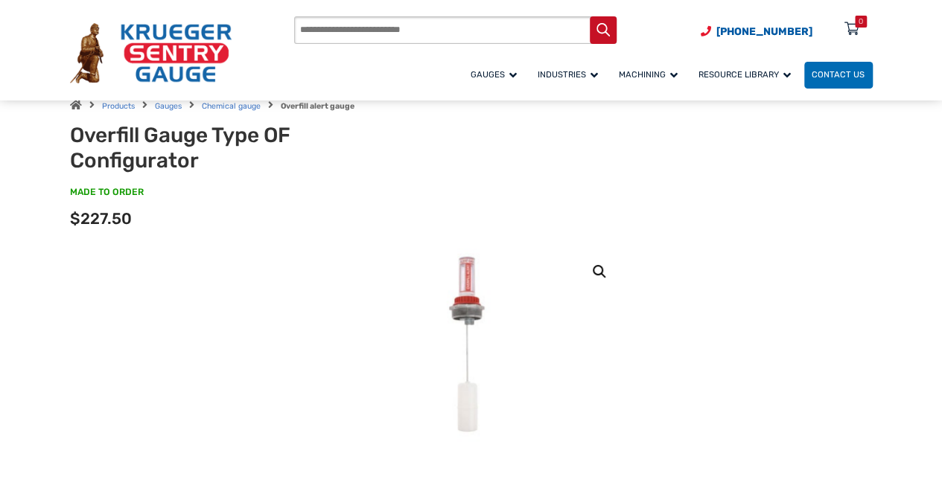
click at [128, 221] on span "$227.50" at bounding box center [101, 218] width 62 height 19
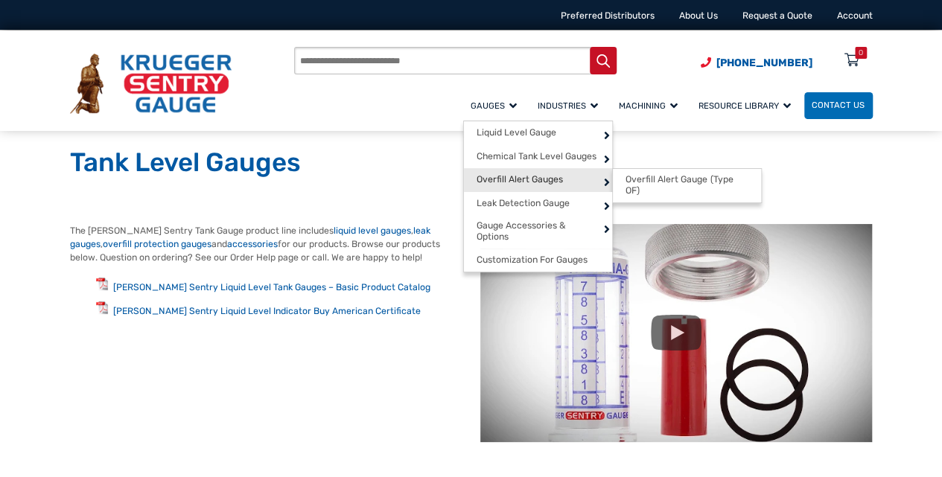
click at [504, 180] on span "Overfill Alert Gauges" at bounding box center [520, 179] width 86 height 11
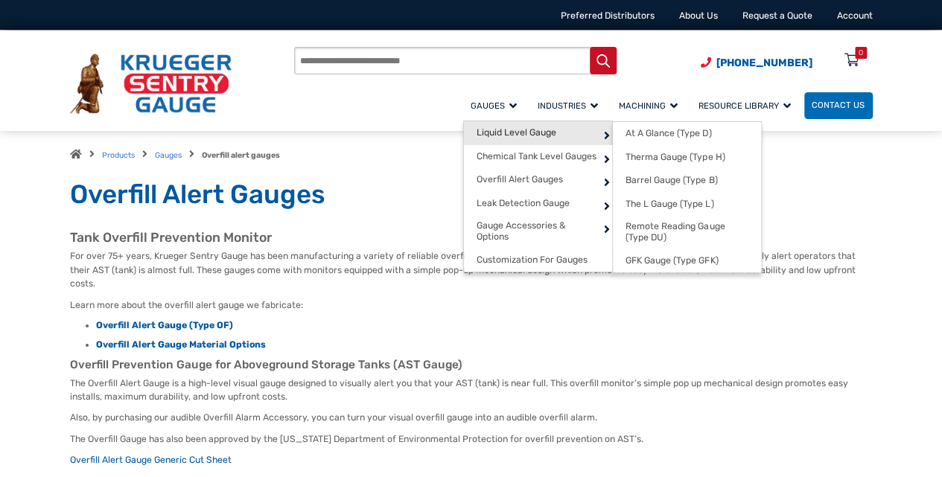
click at [530, 133] on span "Liquid Level Gauge" at bounding box center [517, 132] width 80 height 11
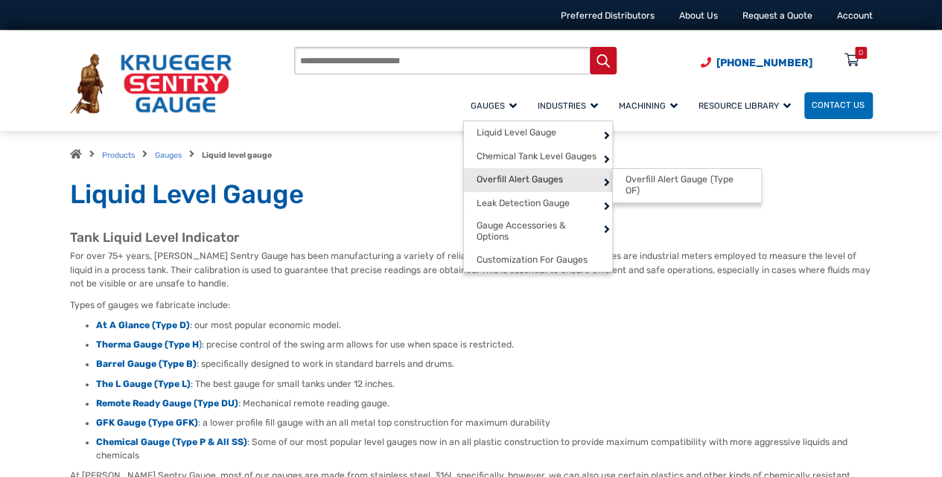
click at [494, 177] on span "Overfill Alert Gauges" at bounding box center [520, 179] width 86 height 11
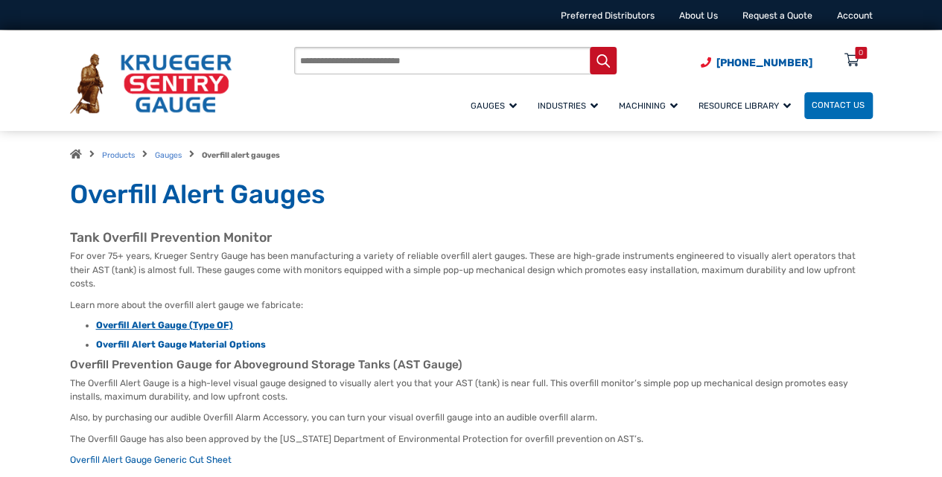
click at [170, 320] on strong "Overfill Alert Gauge (Type OF)" at bounding box center [164, 325] width 137 height 10
click at [160, 320] on strong "Overfill Alert Gauge (Type OF)" at bounding box center [164, 325] width 137 height 10
click at [165, 340] on strong "Overfill Alert Gauge Material Options" at bounding box center [181, 345] width 170 height 10
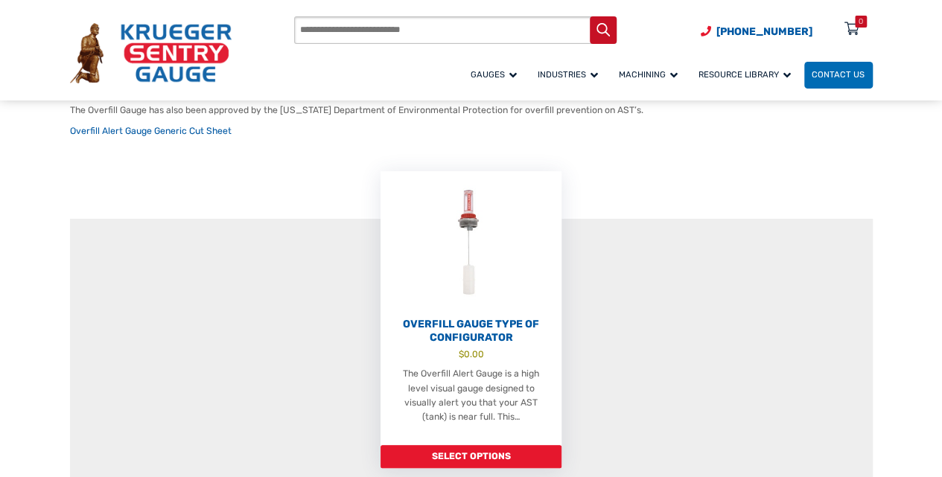
scroll to position [240, 0]
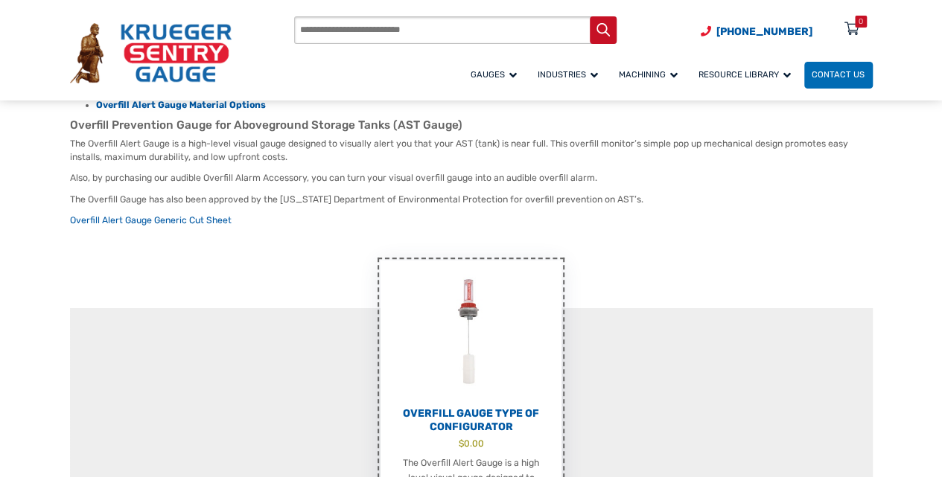
click at [507, 319] on img at bounding box center [471, 333] width 181 height 144
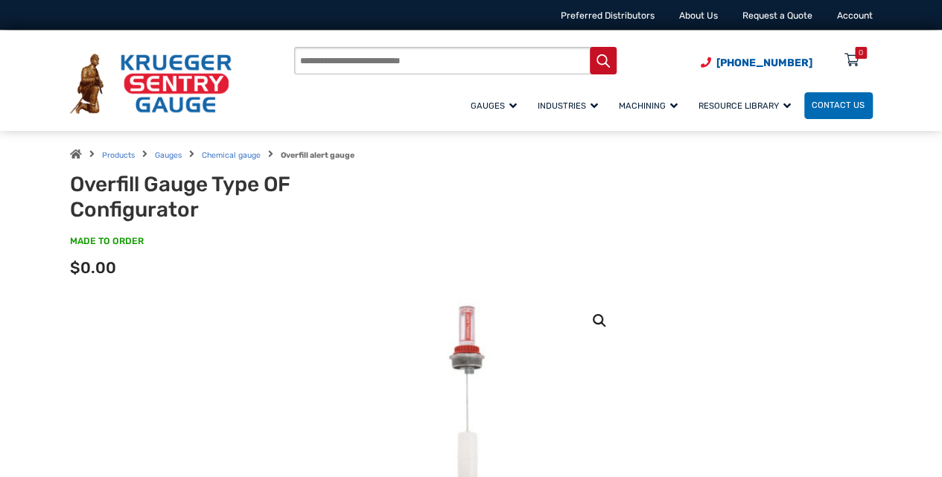
click at [349, 270] on div "Options total $0.00" at bounding box center [471, 273] width 803 height 24
click at [431, 199] on div "Overfill Gauge Type OF Configurator MADE TO ORDER SKU#: OF-6 Product total $0.0…" at bounding box center [471, 228] width 803 height 112
